Goal: Information Seeking & Learning: Learn about a topic

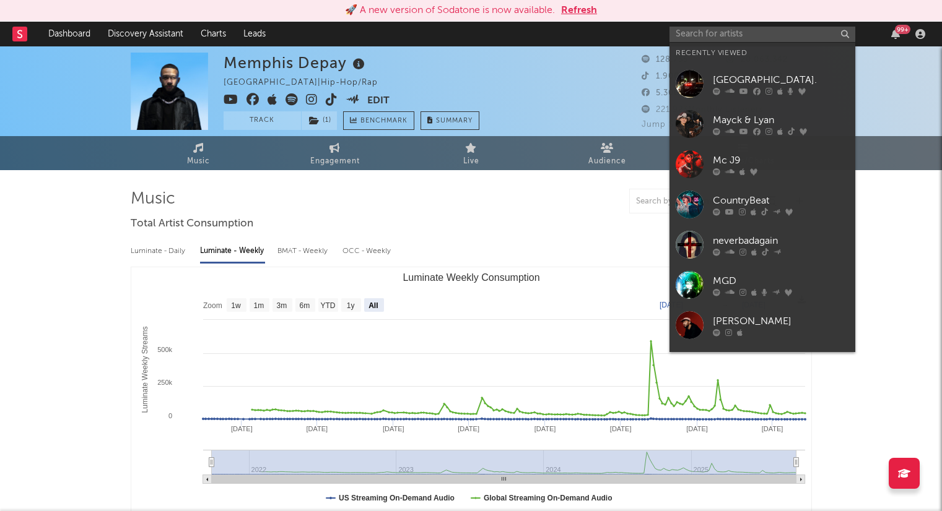
select select "All"
click at [766, 33] on input "text" at bounding box center [762, 34] width 186 height 15
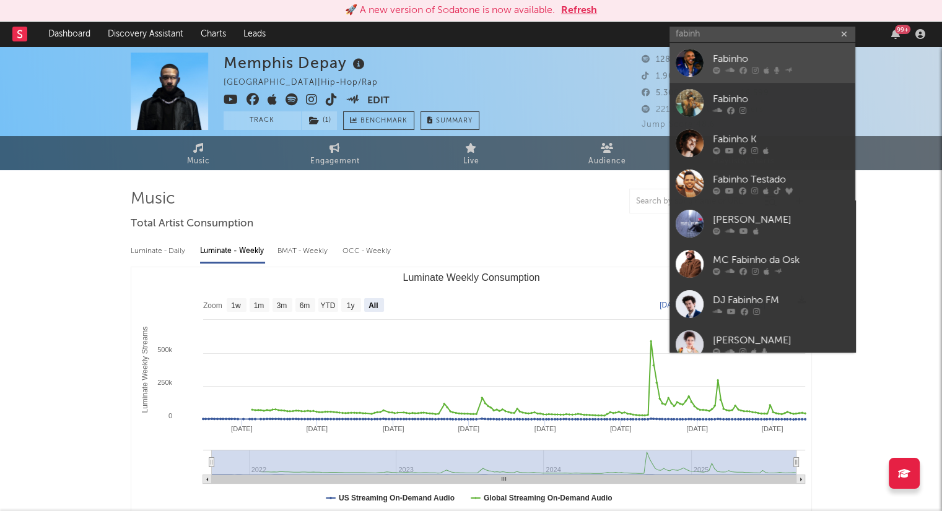
type input "fabinh"
click at [714, 71] on icon at bounding box center [716, 69] width 7 height 7
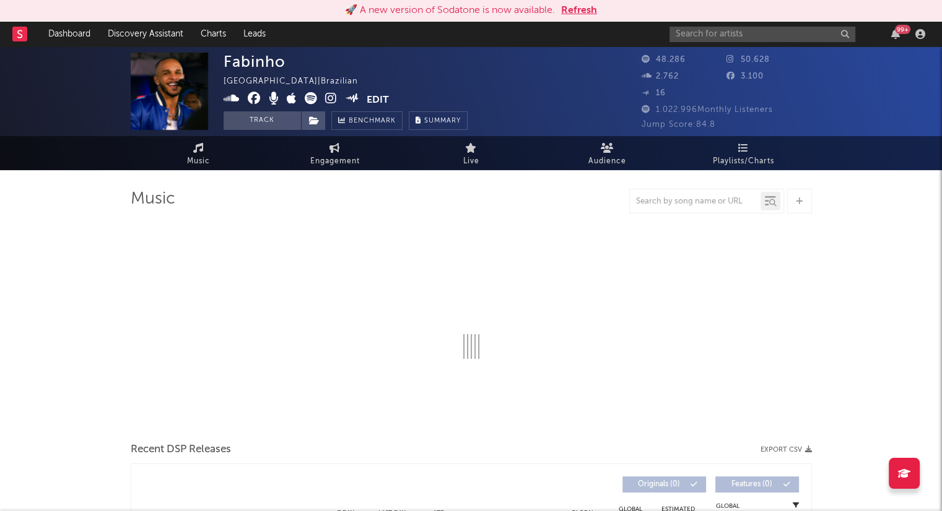
select select "6m"
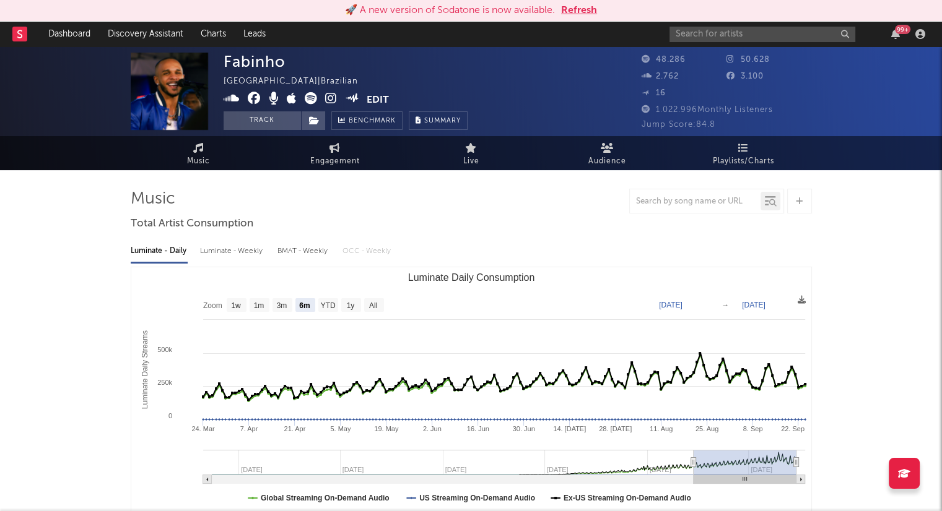
click at [876, 80] on div "Fabinho [GEOGRAPHIC_DATA] | Brazilian Edit Track Benchmark Summary 48.286 50.62…" at bounding box center [471, 91] width 942 height 90
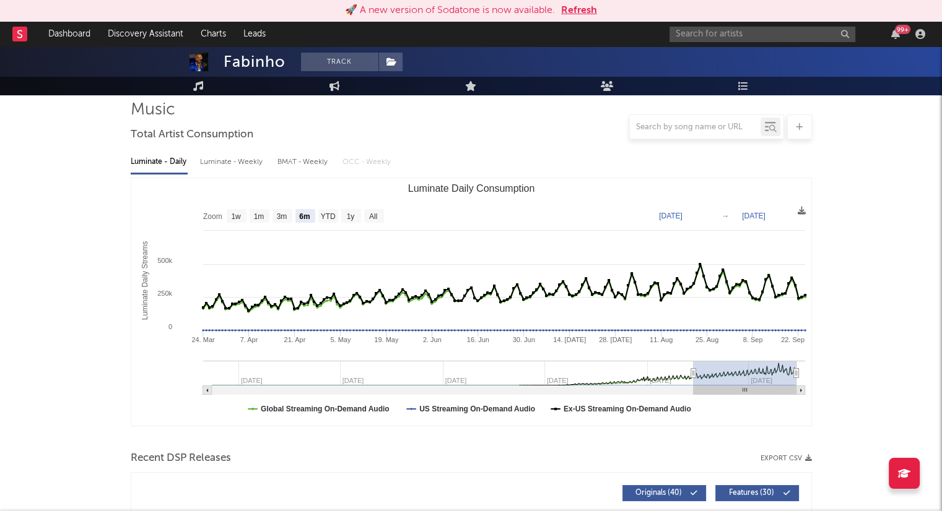
scroll to position [92, 0]
